Goal: Transaction & Acquisition: Purchase product/service

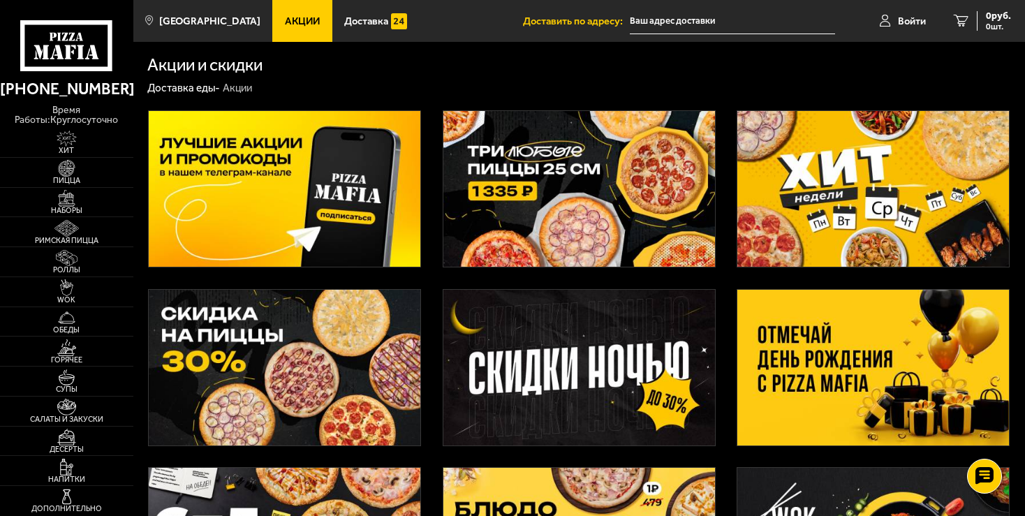
type input "[STREET_ADDRESS]"
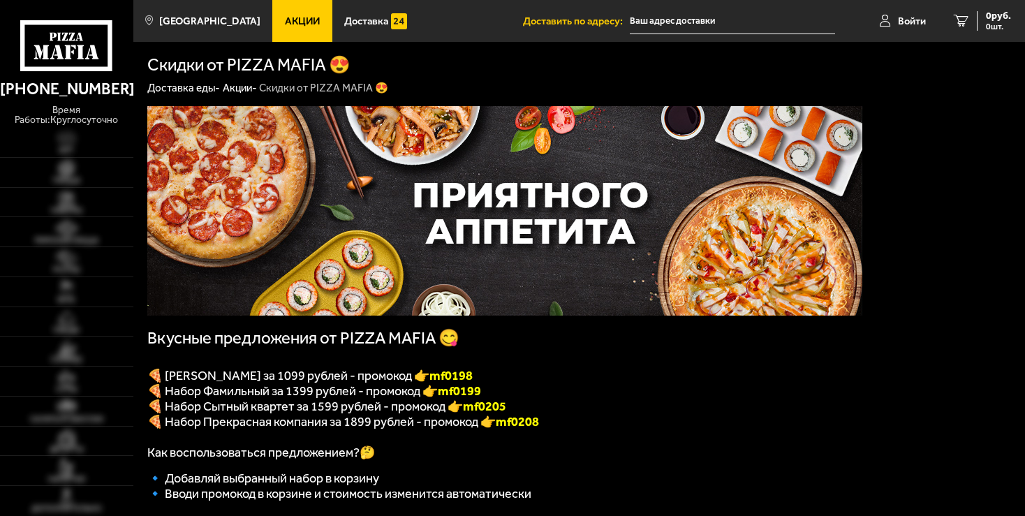
type input "[STREET_ADDRESS]"
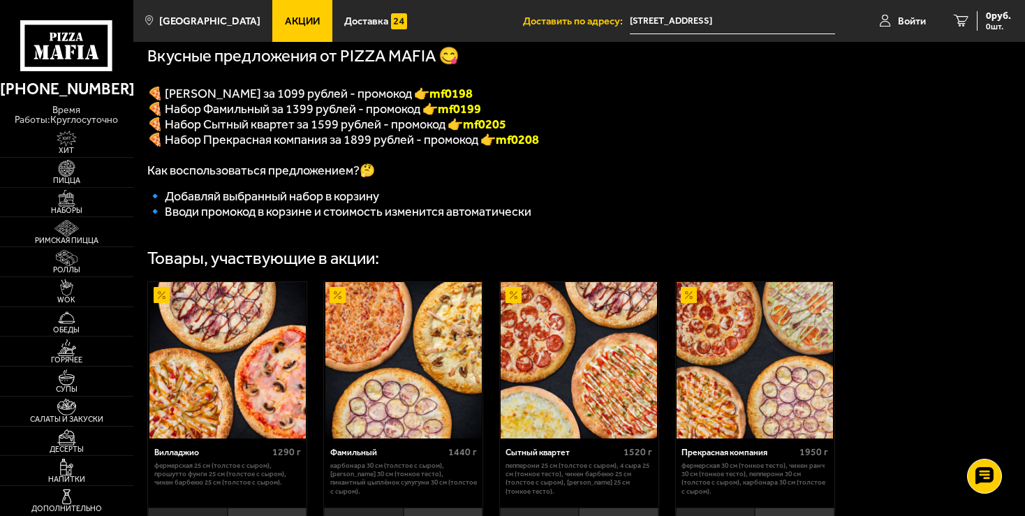
scroll to position [295, 0]
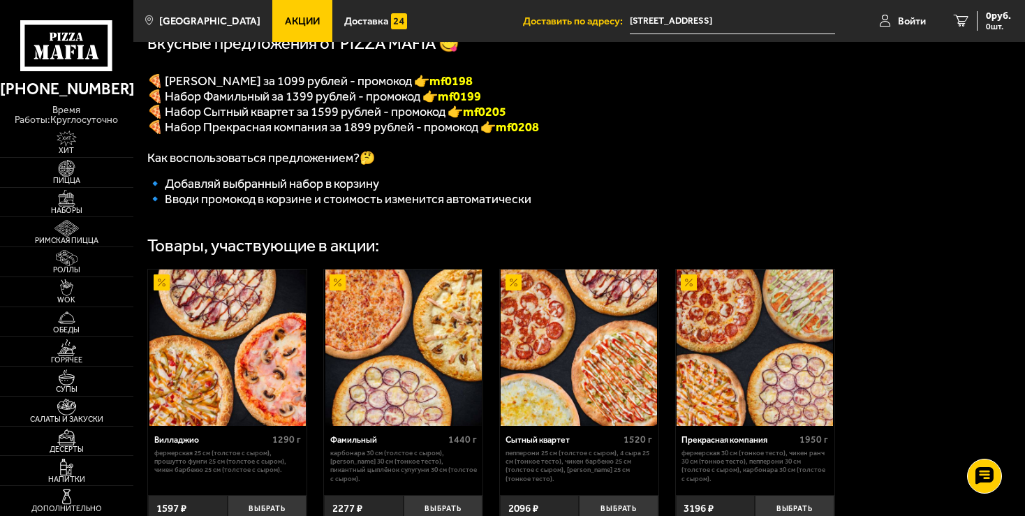
click at [256, 191] on span "🔹 Добавляй выбранный набор в корзину" at bounding box center [263, 183] width 232 height 15
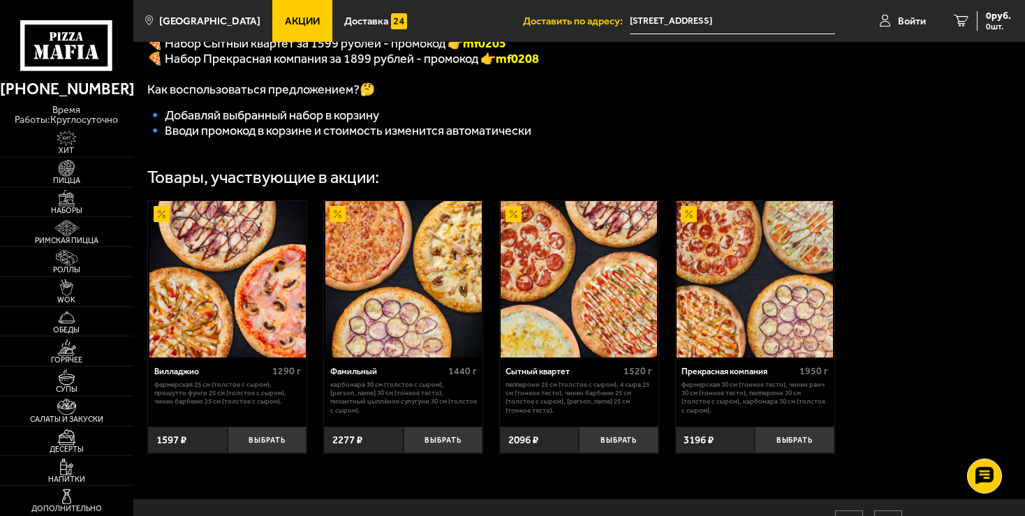
scroll to position [369, 0]
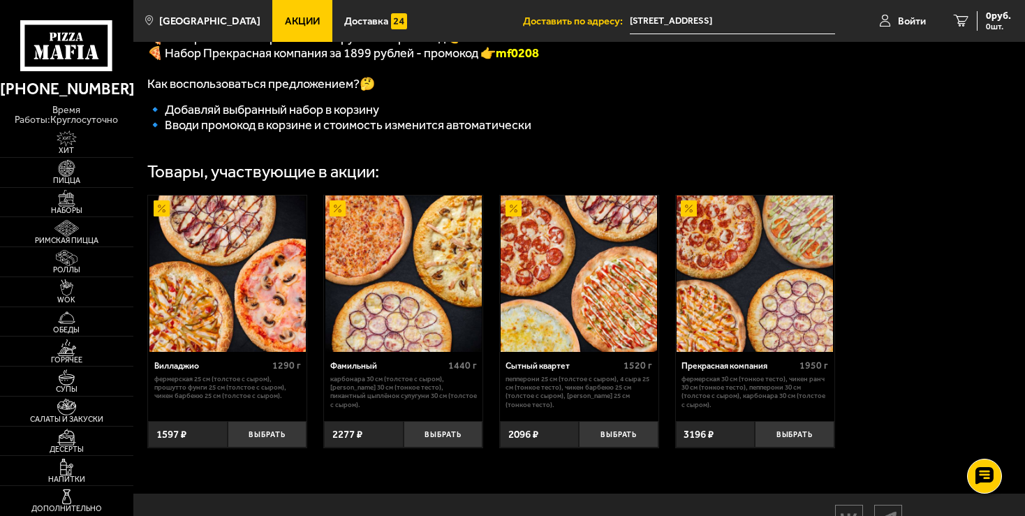
drag, startPoint x: 493, startPoint y: 332, endPoint x: 345, endPoint y: 543, distance: 257.7
click at [345, 515] on html "(812) 333 22 22 время работы: круглосуточно Хит Пицца Наборы Римская пицца Ролл…" at bounding box center [512, 107] width 1025 height 953
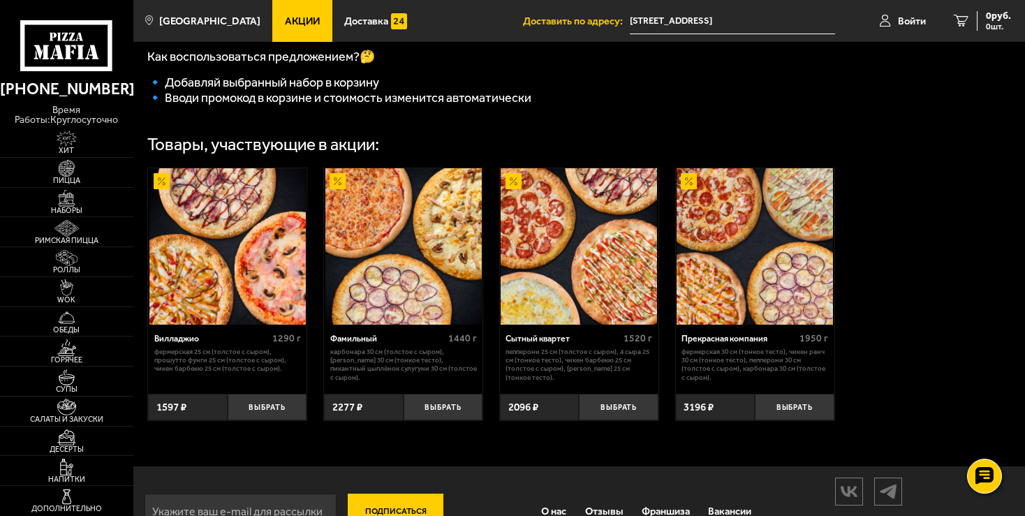
click at [864, 78] on div "Вкусные предложения от PIZZA MAFIA 😋 🍕 Набор Вилладжио за 1099 рублей - промоко…" at bounding box center [579, 83] width 892 height 768
